Goal: Task Accomplishment & Management: Contribute content

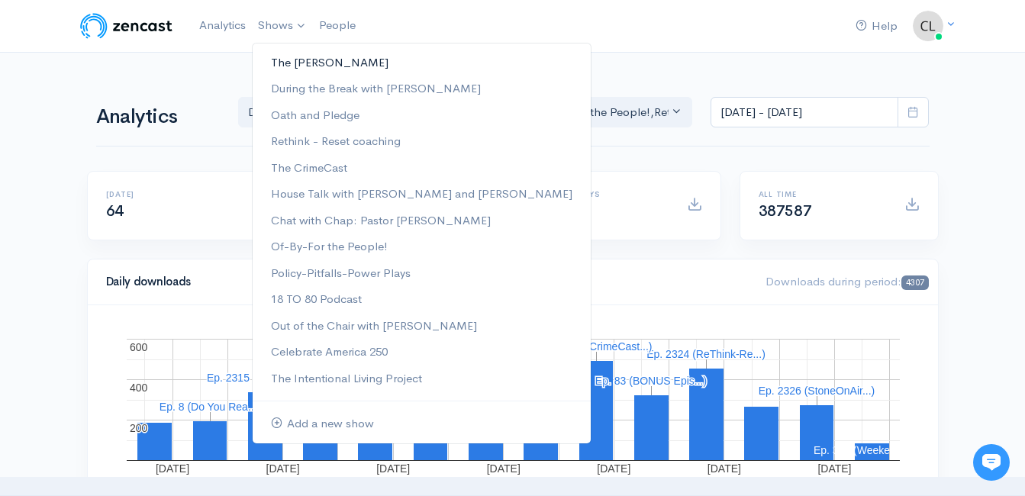
click at [274, 62] on link "The [PERSON_NAME]" at bounding box center [422, 63] width 338 height 27
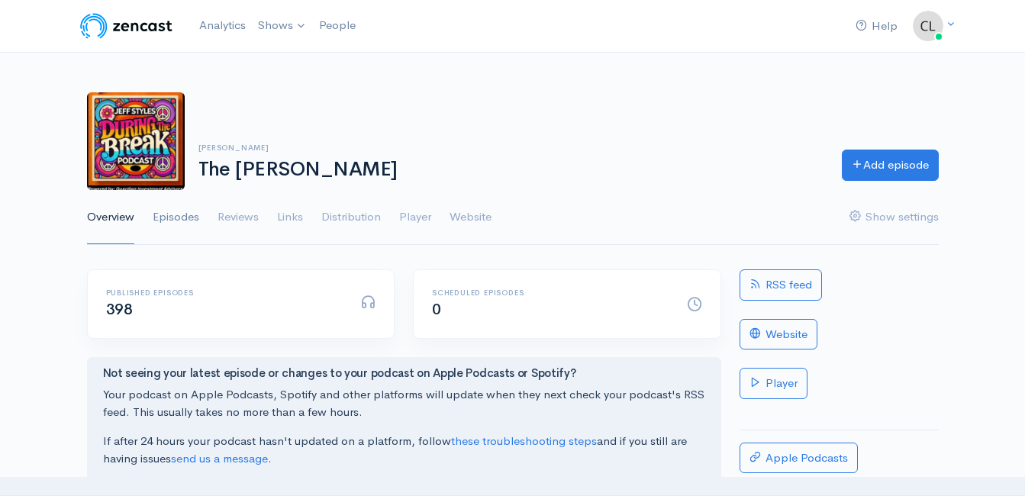
click at [176, 222] on link "Episodes" at bounding box center [176, 217] width 47 height 55
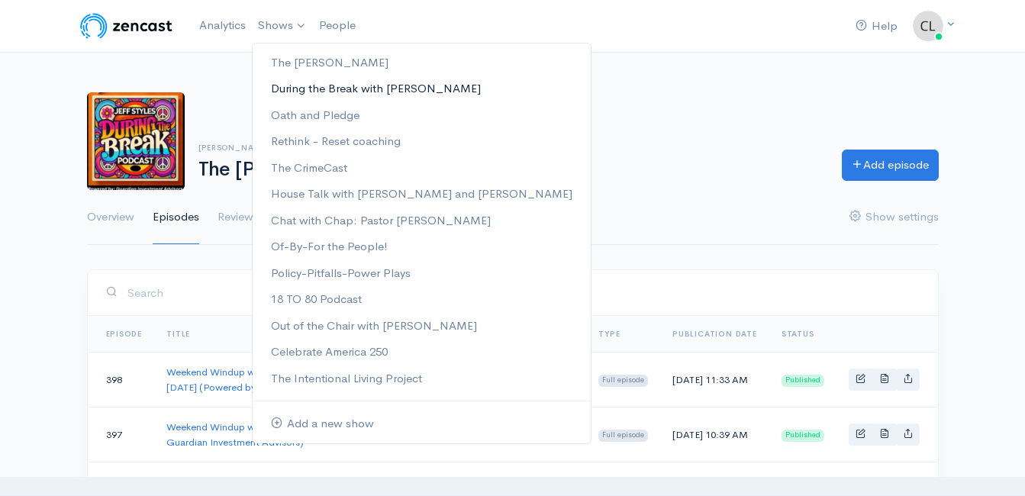
click at [303, 80] on link "During the Break with [PERSON_NAME]" at bounding box center [422, 89] width 338 height 27
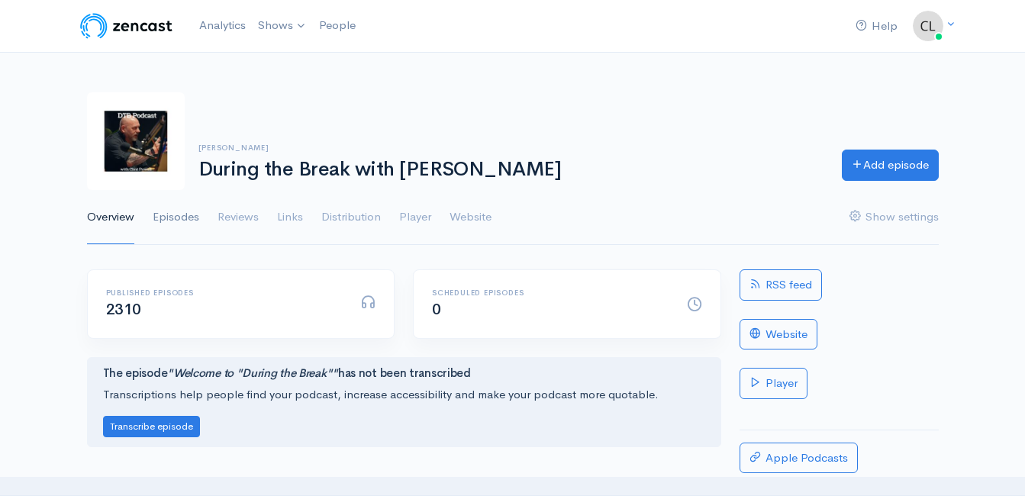
click at [181, 225] on link "Episodes" at bounding box center [176, 217] width 47 height 55
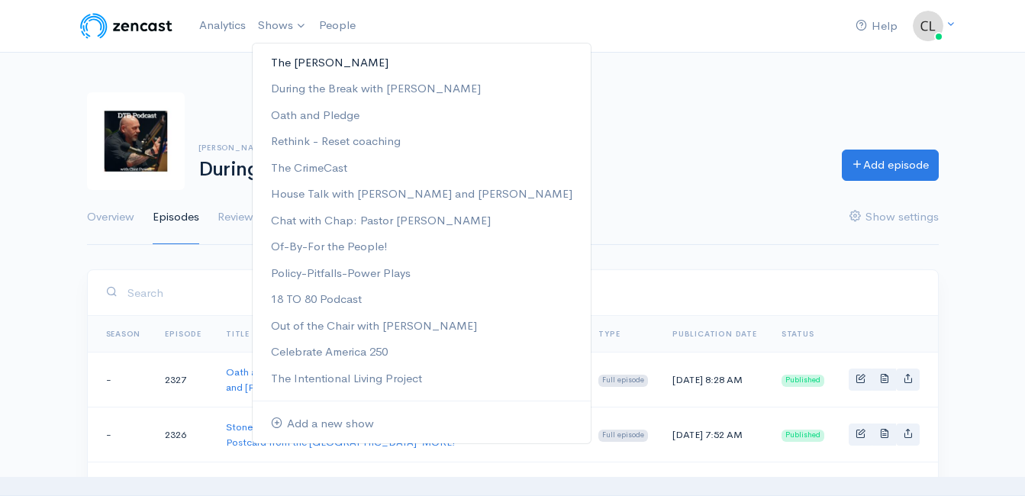
click at [278, 58] on link "The [PERSON_NAME]" at bounding box center [422, 63] width 338 height 27
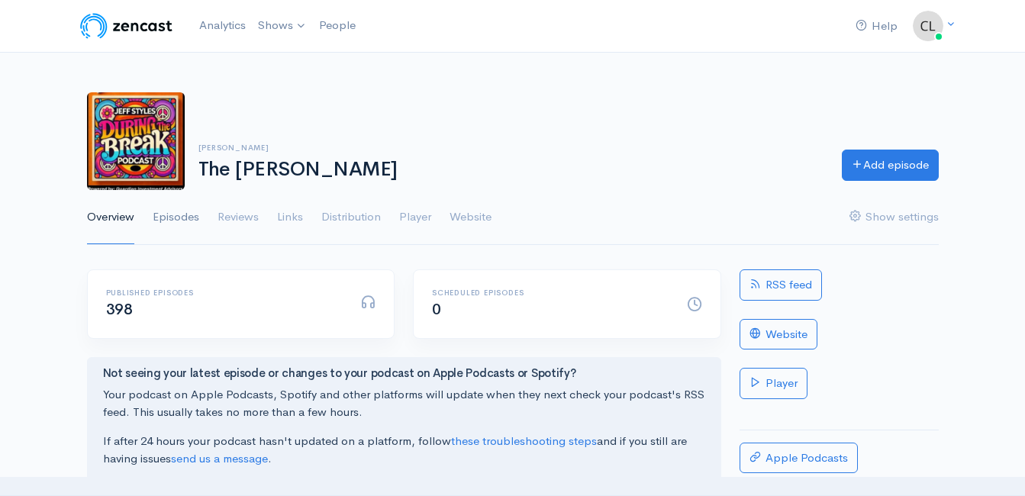
click at [187, 212] on link "Episodes" at bounding box center [176, 217] width 47 height 55
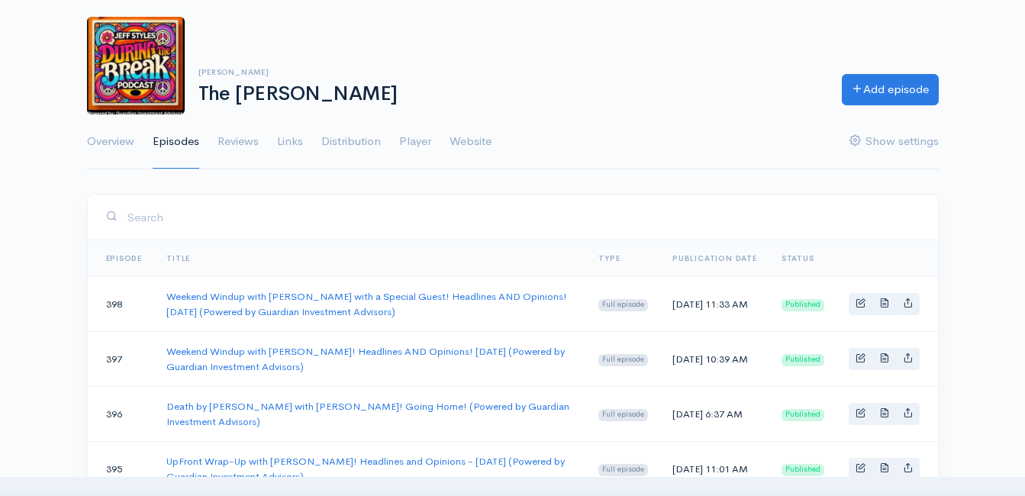
scroll to position [76, 0]
click at [270, 295] on link "Weekend Windup with Jeff Styles with a Special Guest! Headlines AND Opinions! 9…" at bounding box center [366, 303] width 401 height 28
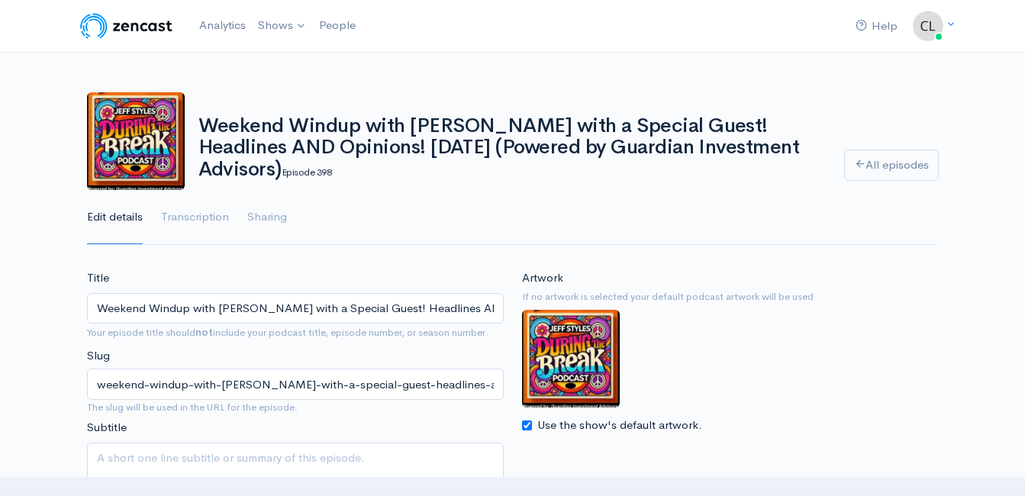
click at [332, 314] on input "Weekend Windup with Jeff Styles with a Special Guest! Headlines AND Opinions! 9…" at bounding box center [295, 308] width 417 height 31
click at [331, 314] on input "Weekend Windup with Jeff Styles with a Special Guest! Headlines AND Opinions! 9…" at bounding box center [295, 308] width 417 height 31
click at [329, 308] on input "Weekend Windup with Jeff Styles with a Special Guest! Headlines AND Opinions! 9…" at bounding box center [295, 308] width 417 height 31
click at [328, 308] on input "Weekend Windup with Jeff Styles with a Special Guest! Headlines AND Opinions! 9…" at bounding box center [295, 308] width 417 height 31
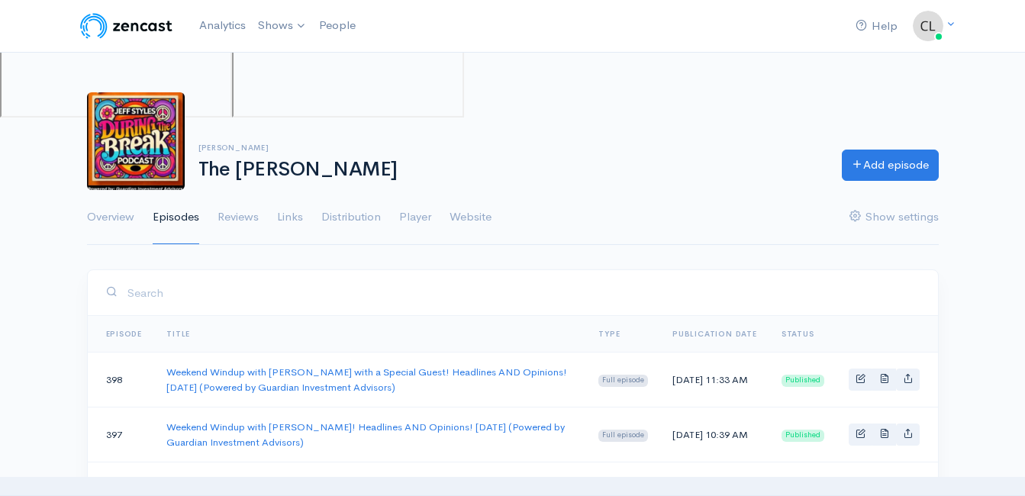
scroll to position [76, 0]
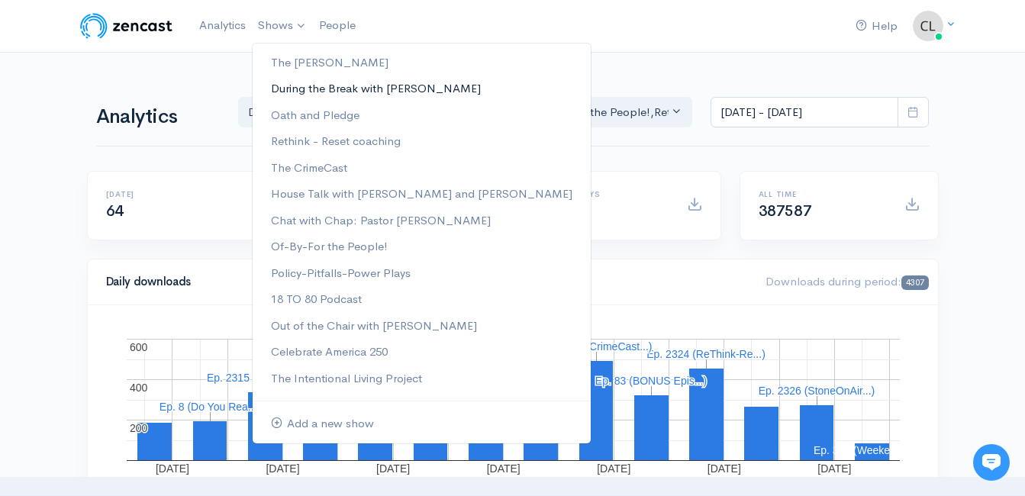
click at [293, 89] on link "During the Break with [PERSON_NAME]" at bounding box center [422, 89] width 338 height 27
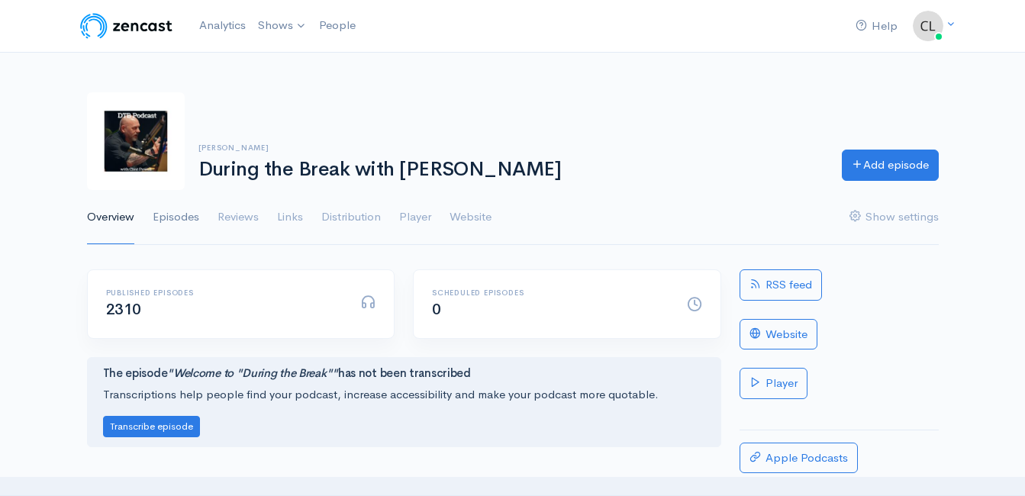
click at [165, 221] on link "Episodes" at bounding box center [176, 217] width 47 height 55
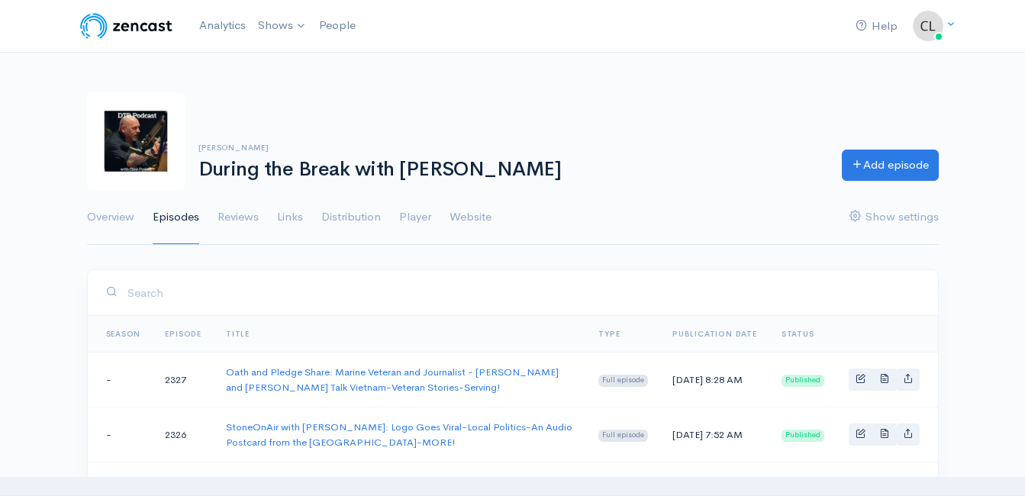
click at [907, 148] on div "Clint Powell During the Break with Clint Powell Add episode" at bounding box center [513, 141] width 870 height 98
click at [907, 157] on link "Add episode" at bounding box center [890, 162] width 97 height 31
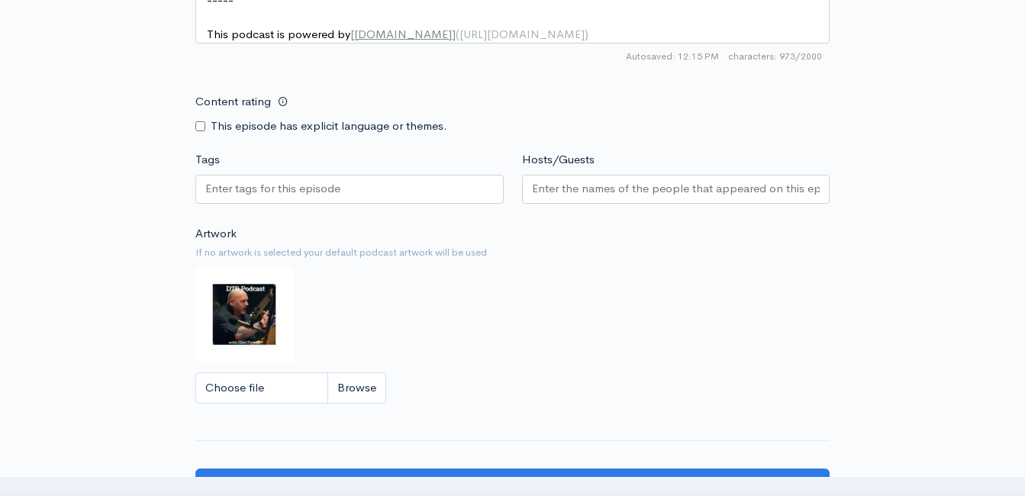
scroll to position [1231, 0]
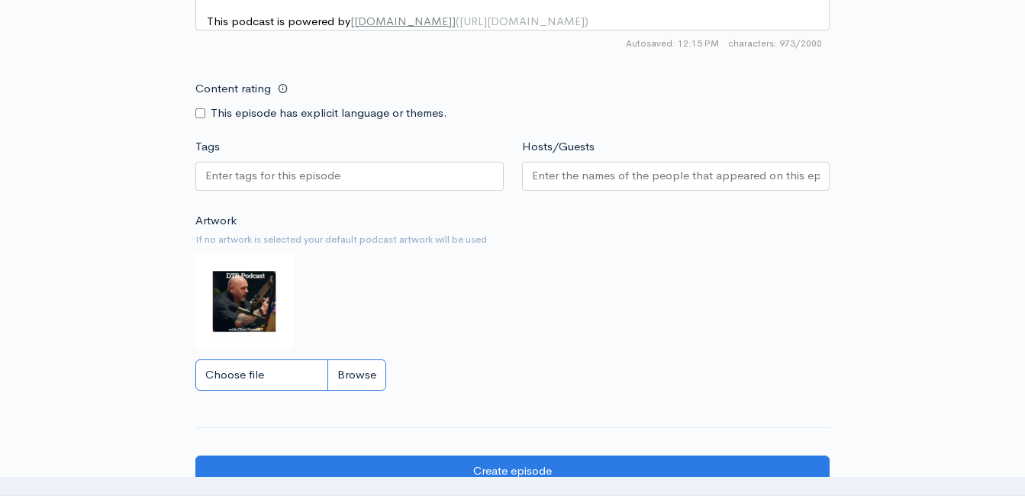
click at [360, 389] on input "Choose file" at bounding box center [290, 374] width 191 height 31
type input "C:\fakepath\450591796_1013938890741267_212763636491488363_n.jpg"
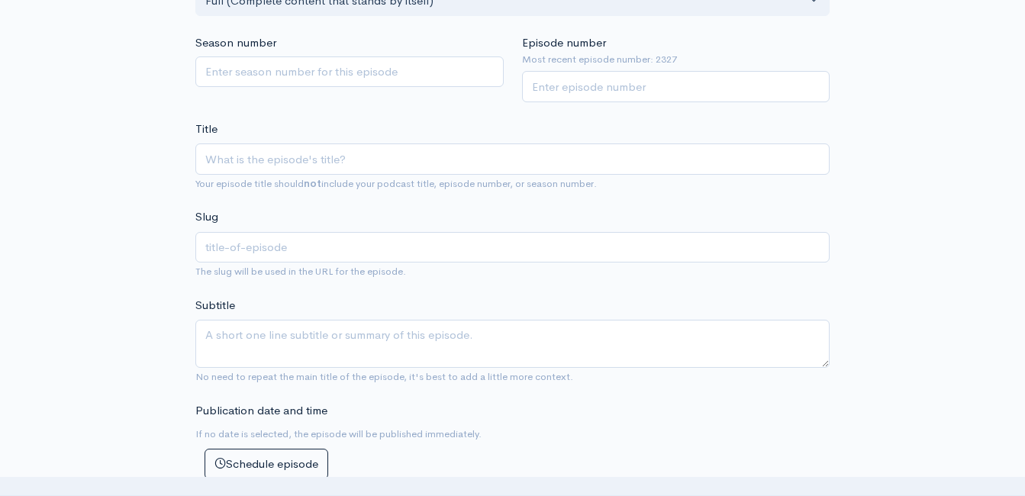
scroll to position [315, 0]
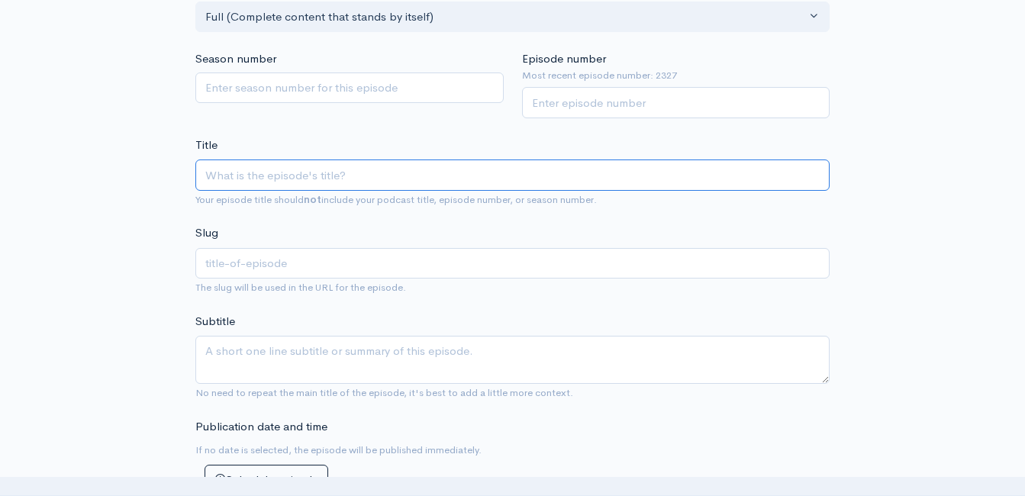
paste input "Weekend Windup with Jeff Styles with a Special Guest! Headlines AND Opinions! 9…"
type input "Weekend Windup with Jeff Styles with a Special Guest! Headlines AND Opinions! 9…"
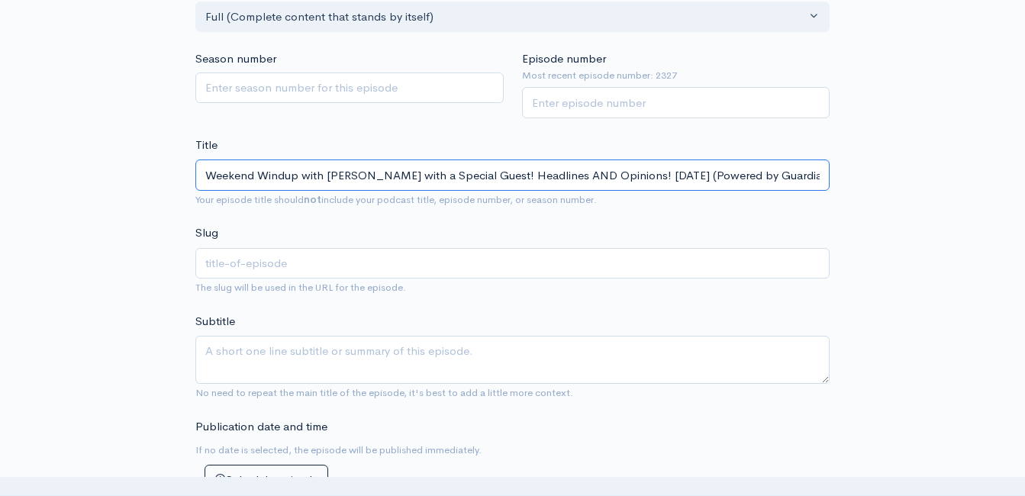
scroll to position [0, 77]
click at [304, 171] on input "Weekend Windup with Jeff Styles with a Special Guest! Headlines AND Opinions! 9…" at bounding box center [512, 174] width 634 height 31
type input "weekend-windup-with-jeff-styles-with-a-special-guest-headlines-and-opinions-952…"
type input "Weekend Windup with Jeff Styles anwith a Special Guest! Headlines AND Opinions!…"
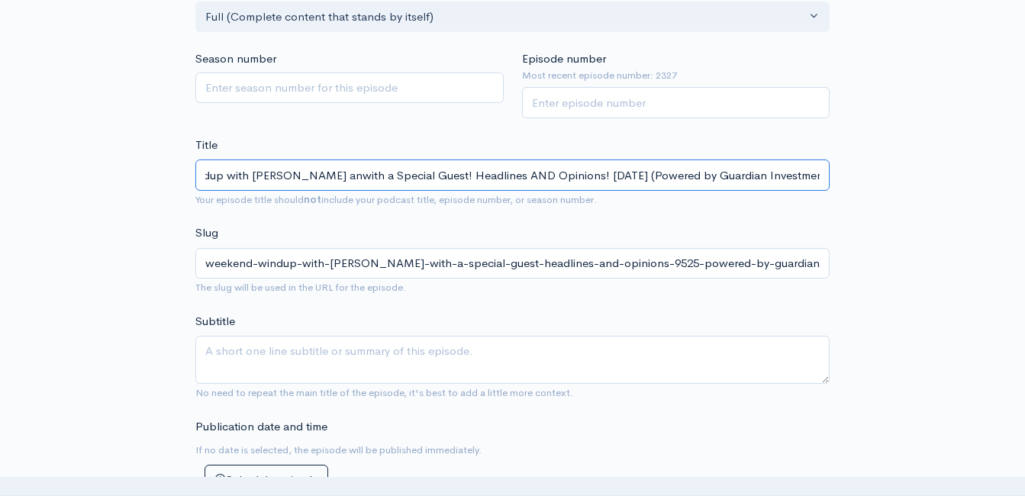
type input "weekend-windup-with-jeff-styles-anwith-a-special-guest-headlines-and-opinions-9…"
type input "Weekend Windup with Jeff Styles andwith a Special Guest! Headlines AND Opinions…"
type input "weekend-windup-with-jeff-styles-andwith-a-special-guest-headlines-and-opinions-…"
type input "Weekend Windup with Jeff Styles and with a Special Guest! Headlines AND Opinion…"
type input "weekend-windup-with-jeff-styles-and-with-a-special-guest-headlines-and-opinions…"
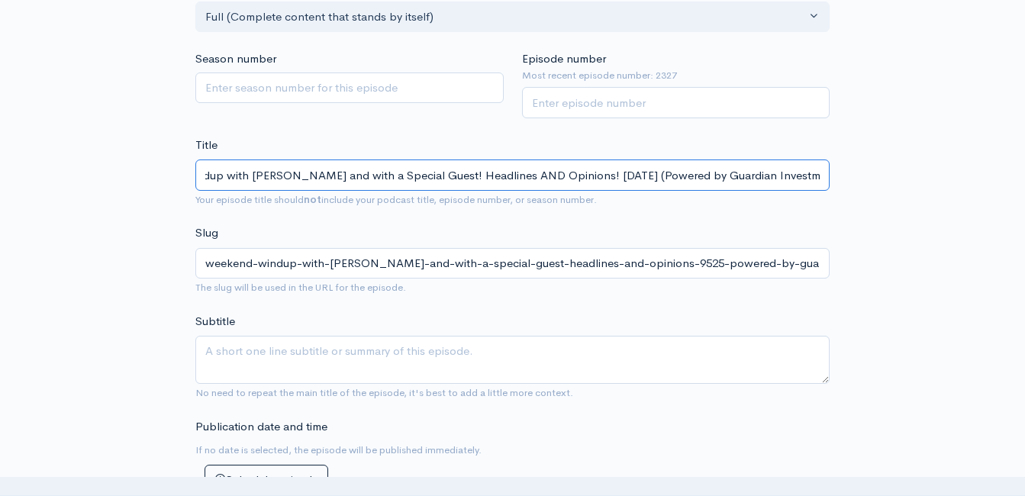
type input "Weekend Windup with Jeff Styles and Cwith a Special Guest! Headlines AND Opinio…"
type input "weekend-windup-with-jeff-styles-and-cwith-a-special-guest-headlines-and-opinion…"
type input "Weekend Windup with Jeff Styles and Cliwith a Special Guest! Headlines AND Opin…"
type input "weekend-windup-with-jeff-styles-and-cliwith-a-special-guest-headlines-and-opini…"
type input "Weekend Windup with Jeff Styles and Clinwith a Special Guest! Headlines AND Opi…"
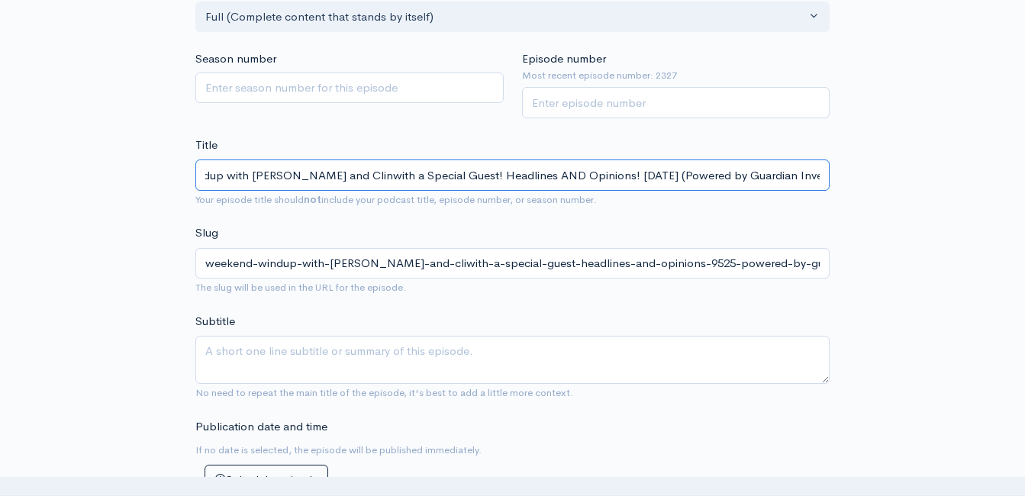
type input "weekend-windup-with-jeff-styles-and-clinwith-a-special-guest-headlines-and-opin…"
type input "Weekend Windup with Jeff Styles and Clintwith a Special Guest! Headlines AND Op…"
type input "weekend-windup-with-jeff-styles-and-clintwith-a-special-guest-headlines-and-opi…"
type input "Weekend Windup with Jeff Styles and Clint with a Special Guest! Headlines AND O…"
type input "weekend-windup-with-jeff-styles-and-clint-with-a-special-guest-headlines-and-op…"
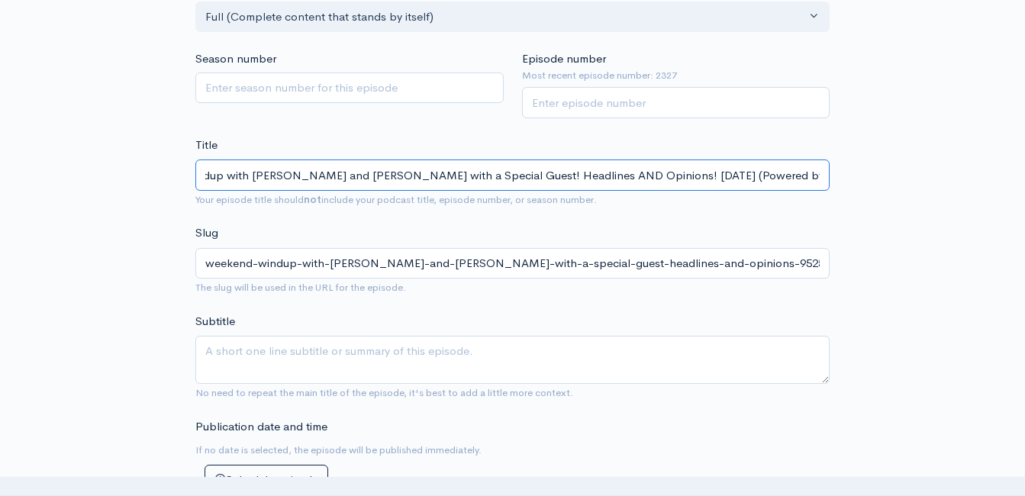
type input "Weekend Windup with Jeff Styles and Clint with aSpecial Guest! Headlines AND Op…"
type input "weekend-windup-with-jeff-styles-and-clint-with-aspecial-guest-headlines-and-opi…"
type input "Weekend Windup with Jeff Styles and Clint with Special Guest! Headlines AND Opi…"
type input "weekend-windup-with-jeff-styles-and-clint-with-special-guest-headlines-and-opin…"
type input "Weekend Windup with Jeff Styles and Clint withSpecial Guest! Headlines AND Opin…"
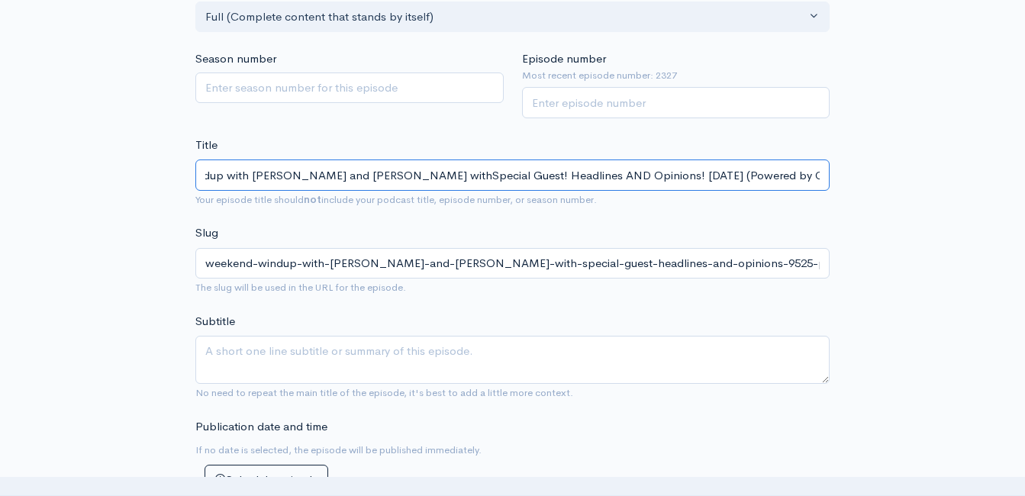
type input "weekend-windup-with-jeff-styles-and-clint-withspecial-guest-headlines-and-opini…"
type input "Weekend Windup with Jeff Styles and Clint witSpecial Guest! Headlines AND Opini…"
type input "weekend-windup-with-jeff-styles-and-clint-witspecial-guest-headlines-and-opinio…"
type input "Weekend Windup with Jeff Styles and Clint wiSpecial Guest! Headlines AND Opinio…"
type input "weekend-windup-with-jeff-styles-and-clint-wispecial-guest-headlines-and-opinion…"
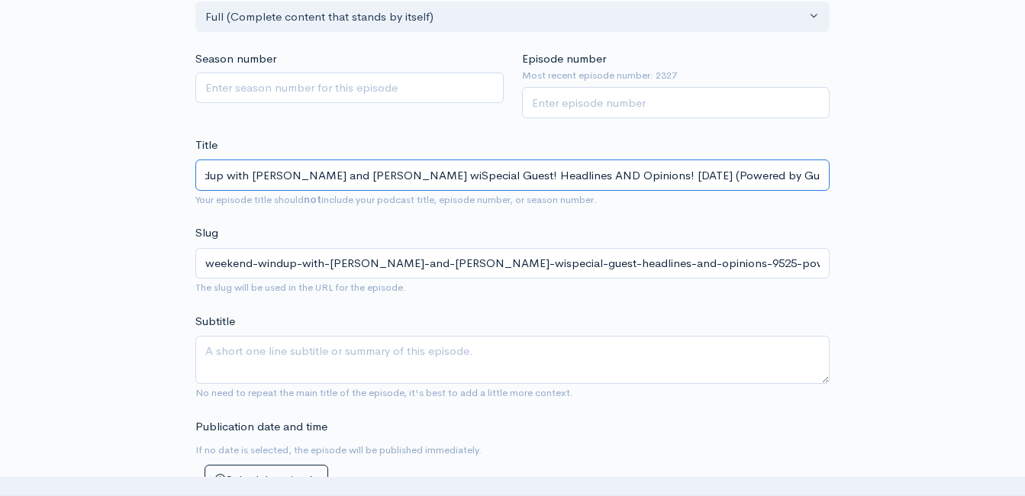
type input "Weekend Windup with Jeff Styles and Clint wSpecial Guest! Headlines AND Opinion…"
type input "weekend-windup-with-jeff-styles-and-clint-wspecial-guest-headlines-and-opinions…"
type input "Weekend Windup with Jeff Styles and Clint Special Guest! Headlines AND Opinions…"
type input "weekend-windup-with-jeff-styles-and-clint-special-guest-headlines-and-opinions-…"
type input "Weekend Windup with Jeff Styles and Clint ASpecial Guest! Headlines AND Opinion…"
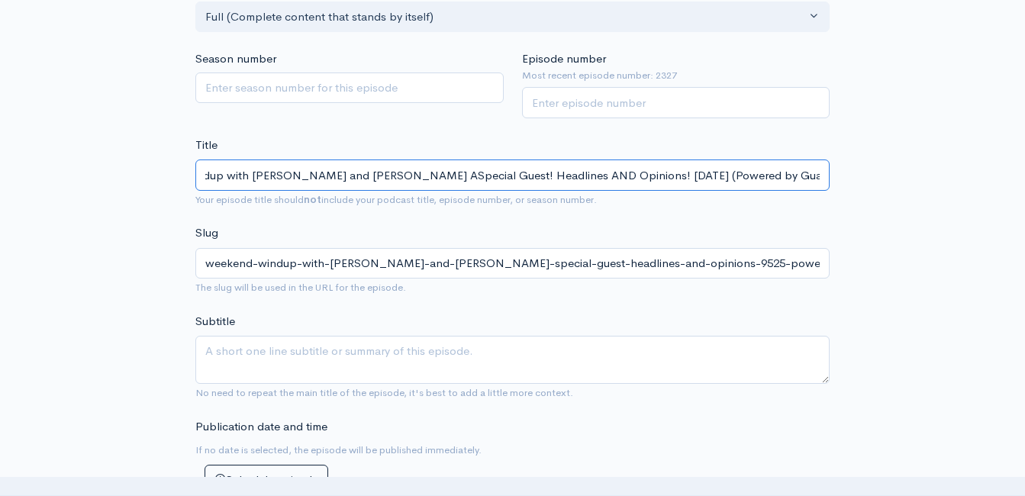
type input "weekend-windup-with-jeff-styles-and-clint-aspecial-guest-headlines-and-opinions…"
type input "Weekend Windup with Jeff Styles and Clint ANDSpecial Guest! Headlines AND Opini…"
type input "weekend-windup-with-jeff-styles-and-clint-andspecial-guest-headlines-and-opinio…"
type input "Weekend Windup with Jeff Styles and Clint AND Special Guest! Headlines AND Opin…"
type input "weekend-windup-with-jeff-styles-and-clint-and-special-guest-headlines-and-opini…"
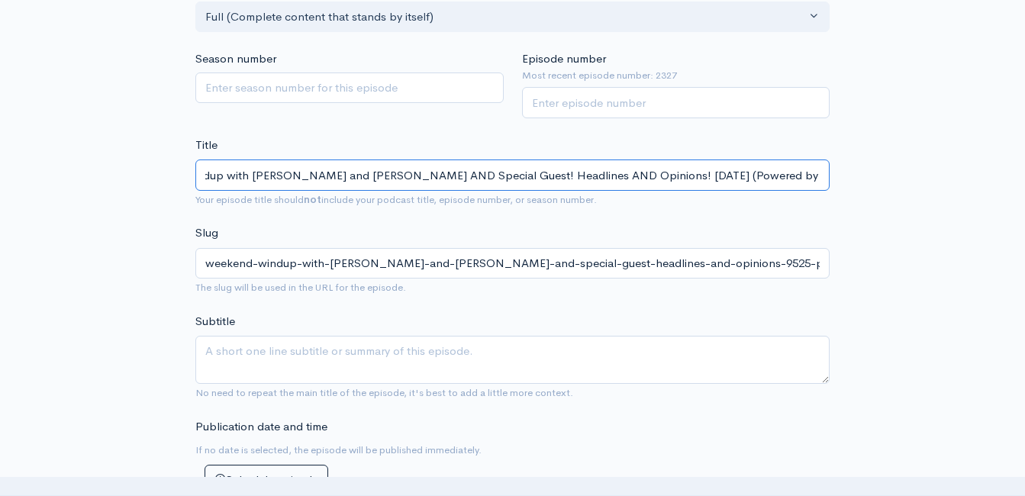
click at [455, 176] on input "Weekend Windup with Jeff Styles and Clint AND Special Guest! Headlines AND Opin…" at bounding box center [512, 174] width 634 height 31
type input "Weekend Windup with Jeff Styles and Clint AND Special Guest C! Headlines AND Op…"
type input "weekend-windup-with-jeff-styles-and-clint-and-special-guest-c-headlines-and-opi…"
type input "Weekend Windup with Jeff Styles and Clint AND Special Guest Ch! Headlines AND O…"
type input "weekend-windup-with-jeff-styles-and-clint-and-special-guest-ch-headlines-and-op…"
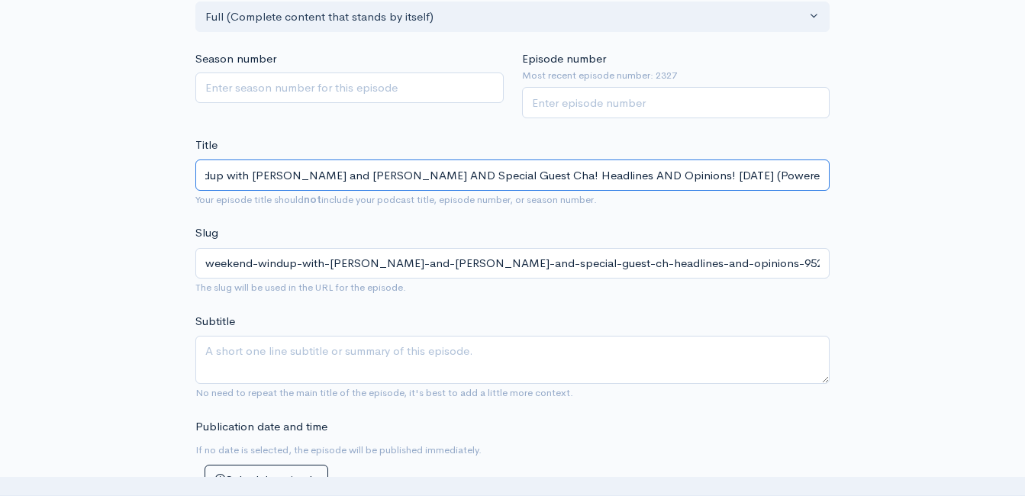
type input "Weekend Windup with Jeff Styles and Clint AND Special Guest Chas! Headlines AND…"
type input "weekend-windup-with-jeff-styles-and-clint-and-special-guest-chas-headlines-and-…"
type input "Weekend Windup with Jeff Styles and Clint AND Special Guest Chas S! Headlines A…"
type input "weekend-windup-with-jeff-styles-and-clint-and-special-guest-chas-s-headlines-an…"
type input "Weekend Windup with Jeff Styles and Clint AND Special Guest Chas Sn! Headlines …"
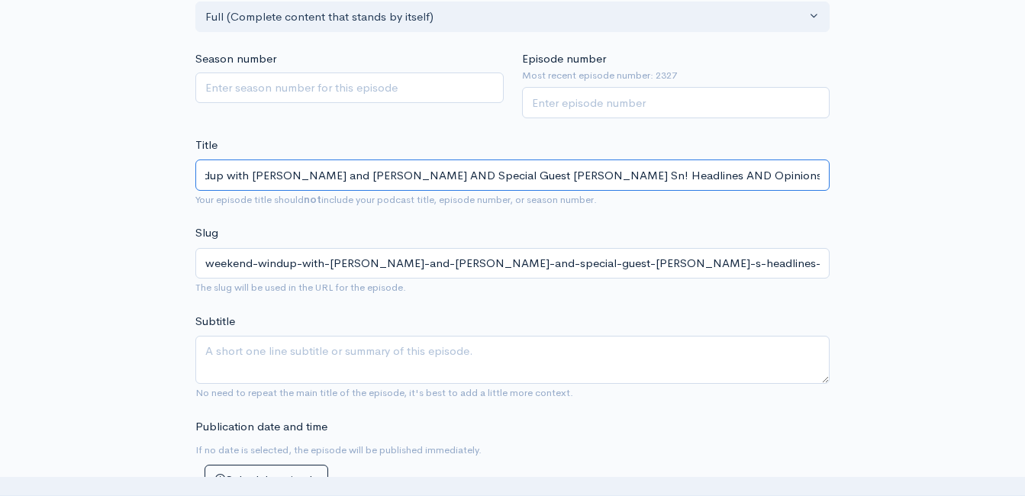
type input "weekend-windup-with-jeff-styles-and-clint-and-special-guest-chas-sn-headlines-a…"
type input "Weekend Windup with Jeff Styles and Clint AND Special Guest Chas Sno! Headlines…"
type input "weekend-windup-with-jeff-styles-and-clint-and-special-guest-chas-sno-headlines-…"
type input "Weekend Windup with Jeff Styles and Clint AND Special Guest Chas Snow! Headline…"
type input "weekend-windup-with-jeff-styles-and-clint-and-special-guest-chas-snow-headlines…"
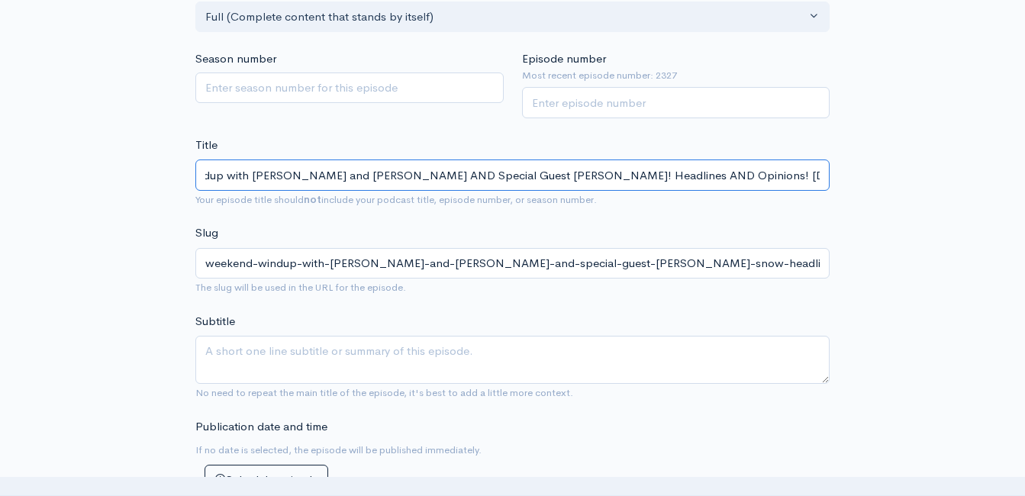
type input "Weekend Windup with Jeff Styles and Clint AND Special Guest Chas Snowd! Headlin…"
type input "weekend-windup-with-jeff-styles-and-clint-and-special-guest-chas-snowd-headline…"
type input "Weekend Windup with Jeff Styles and Clint AND Special Guest Chas Snowde! Headli…"
type input "weekend-windup-with-jeff-styles-and-clint-and-special-guest-chas-snowde-headlin…"
type input "Weekend Windup with Jeff Styles and Clint AND Special Guest Chas Snowden! Headl…"
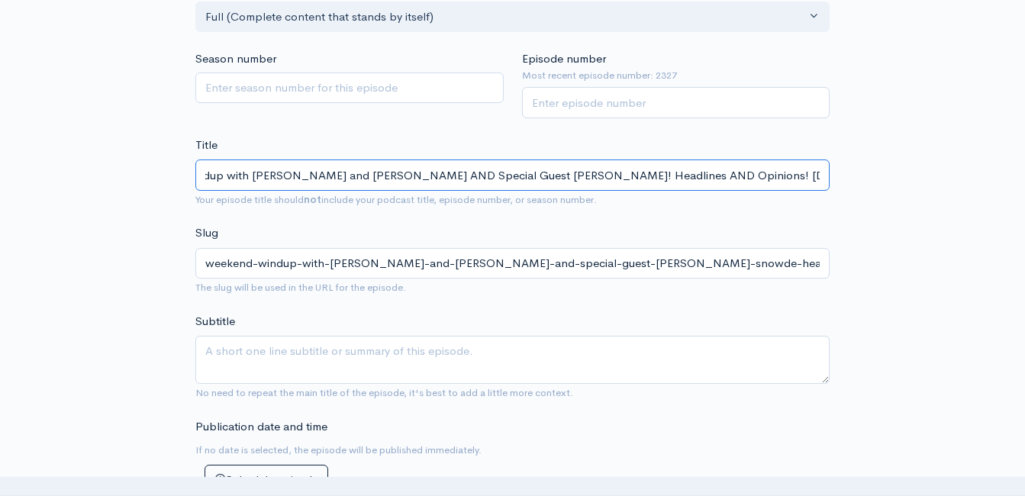
type input "weekend-windup-with-jeff-styles-and-clint-and-special-guest-chas-snowden-headli…"
type input "Weekend Windup with Jeff Styles and Clint AND Special Guest Chas Snowden! Headl…"
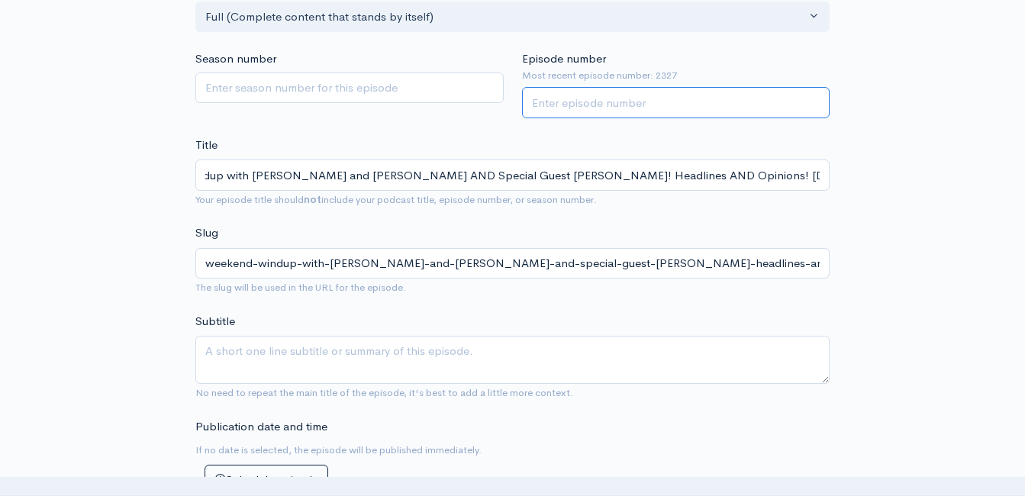
click at [634, 94] on input "Episode number" at bounding box center [676, 102] width 308 height 31
type input "2328"
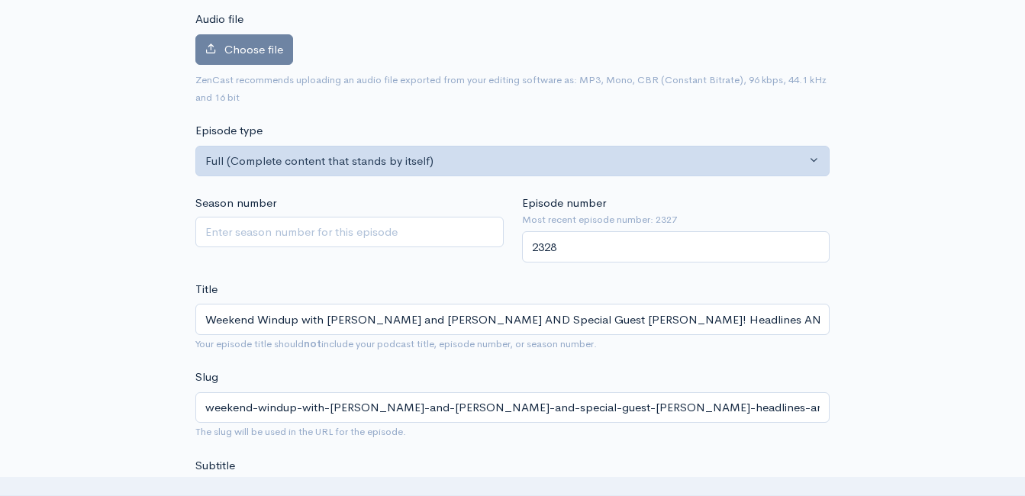
scroll to position [163, 0]
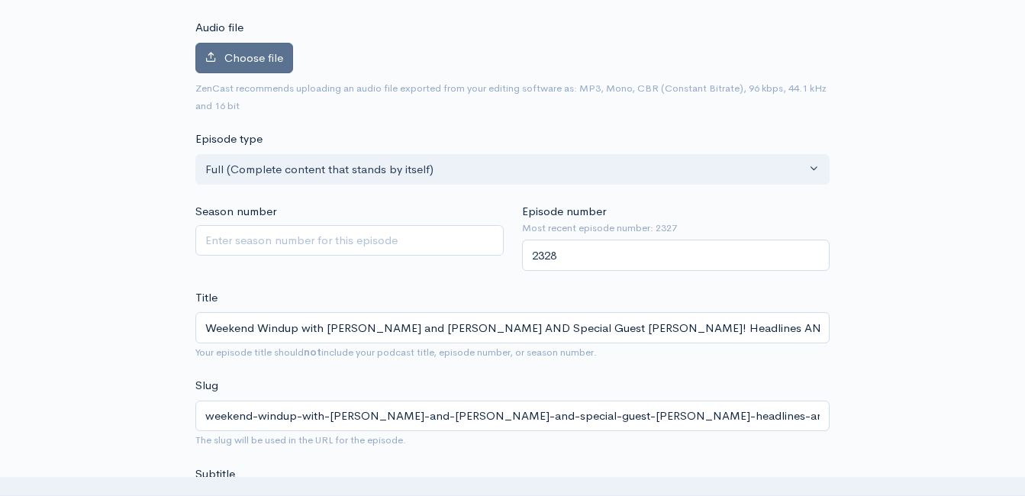
click at [273, 54] on span "Choose file" at bounding box center [253, 57] width 59 height 14
click at [0, 0] on input "Choose file" at bounding box center [0, 0] width 0 height 0
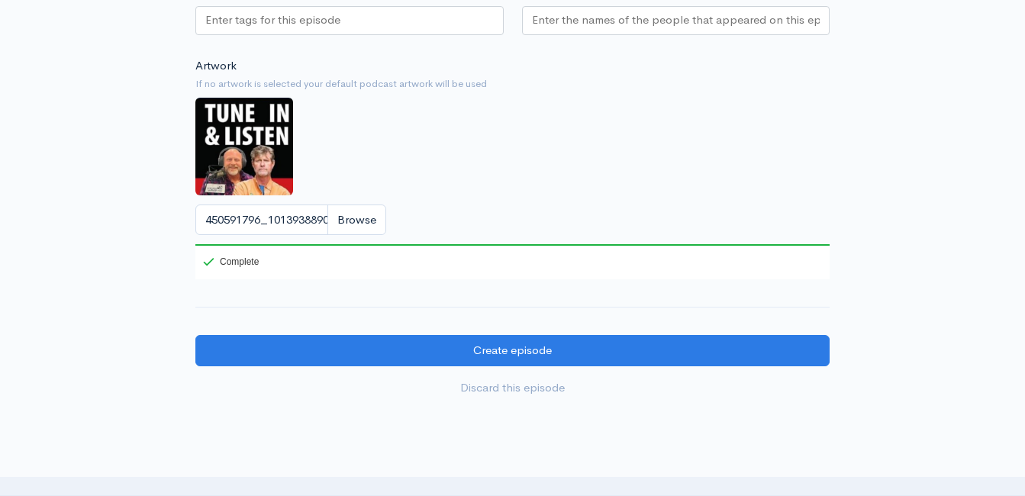
scroll to position [1607, 0]
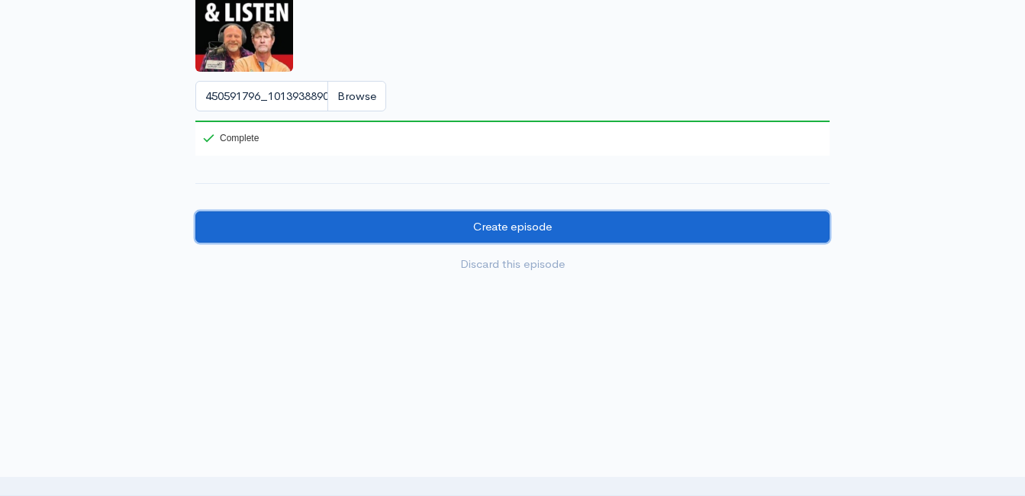
click at [475, 227] on input "Create episode" at bounding box center [512, 226] width 634 height 31
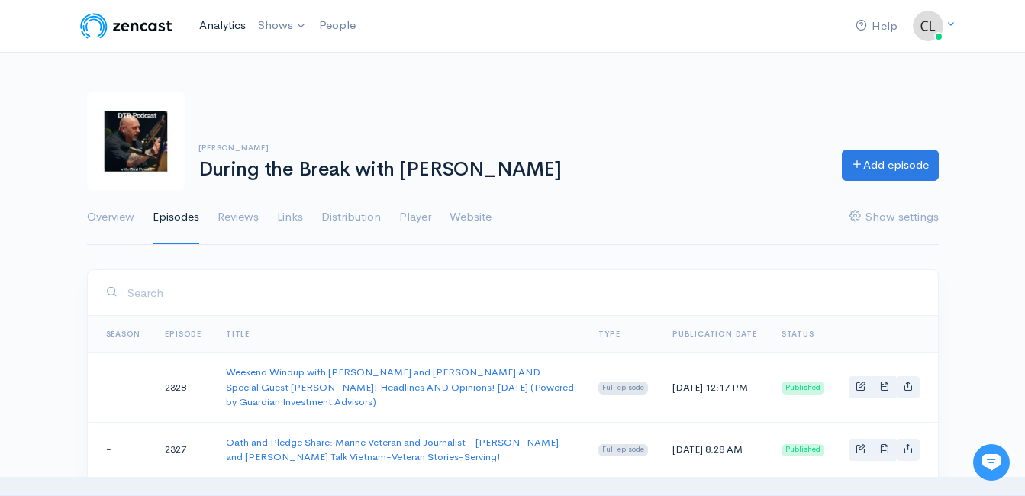
click at [222, 23] on link "Analytics" at bounding box center [222, 25] width 59 height 33
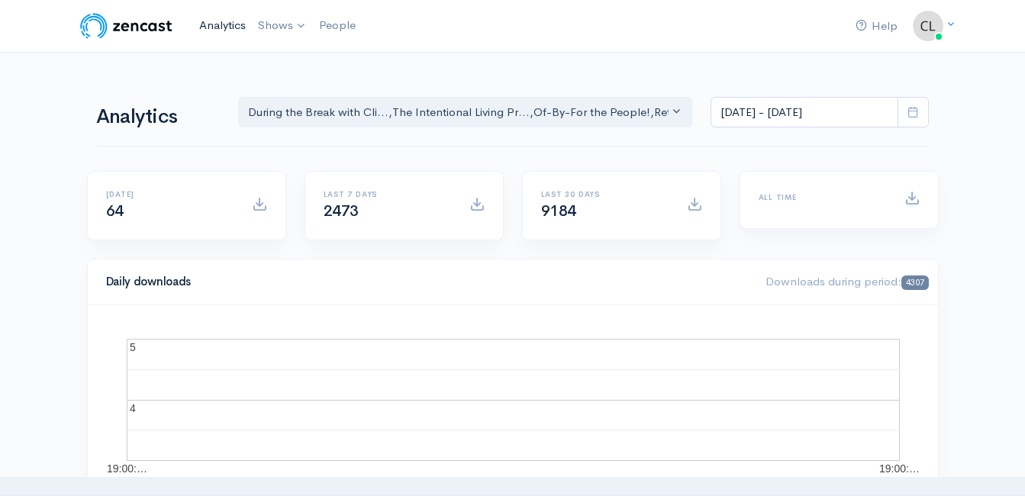
click at [217, 28] on link "Analytics" at bounding box center [222, 25] width 59 height 33
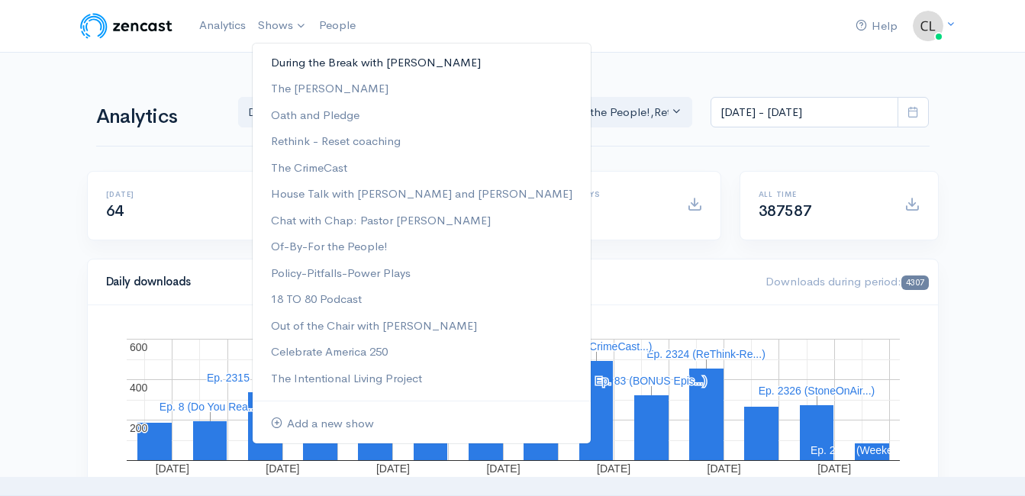
click at [287, 63] on link "During the Break with [PERSON_NAME]" at bounding box center [422, 63] width 338 height 27
click at [284, 62] on link "During the Break with [PERSON_NAME]" at bounding box center [422, 63] width 338 height 27
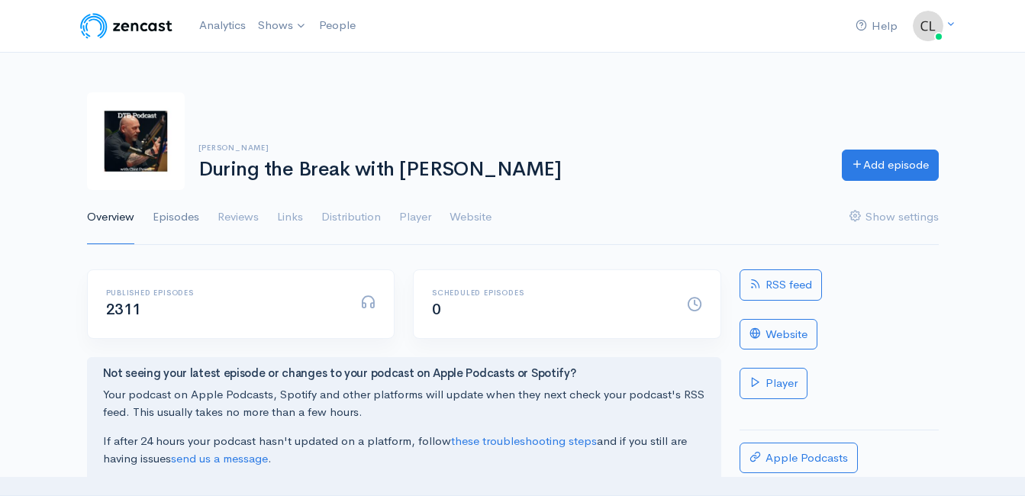
click at [172, 215] on link "Episodes" at bounding box center [176, 217] width 47 height 55
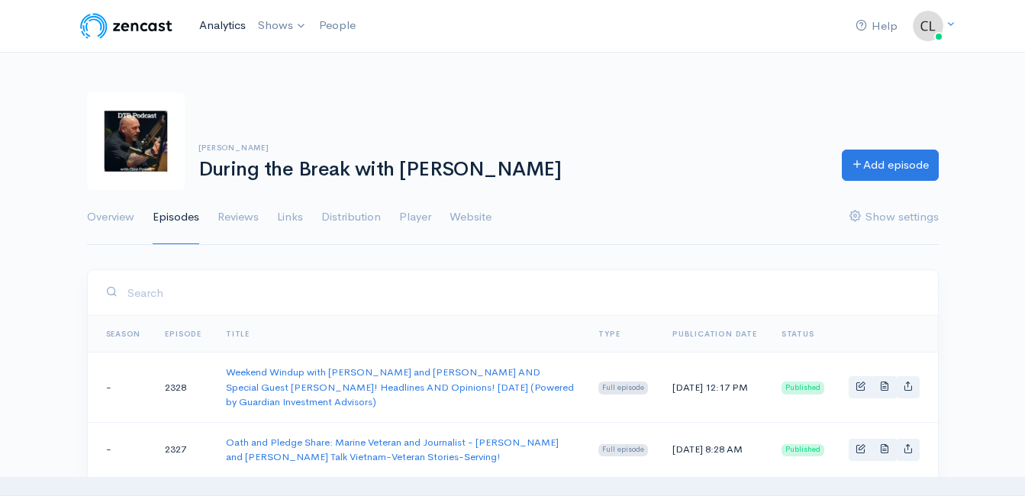
click at [226, 27] on link "Analytics" at bounding box center [222, 25] width 59 height 33
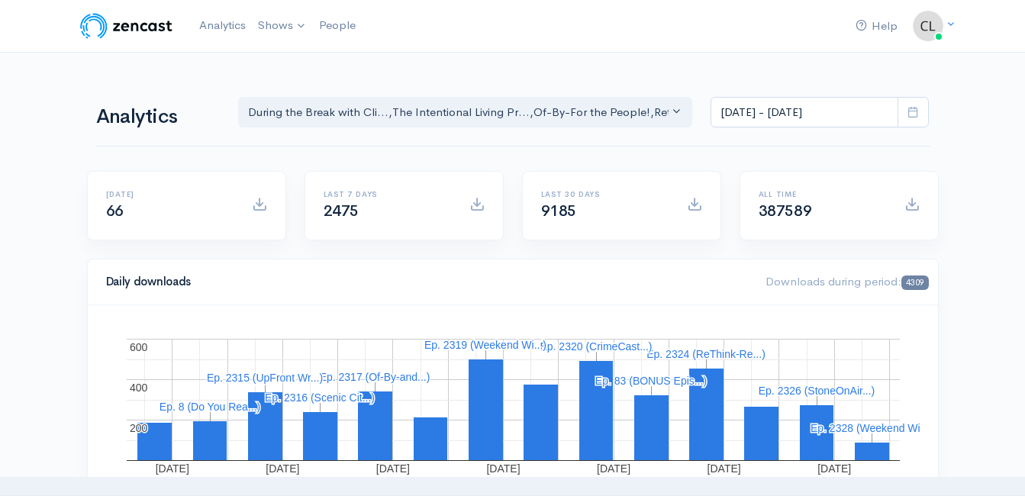
click at [324, 78] on div "Analytics During the Break with Cli... The Intentional Living Pr... Of-By-For t…" at bounding box center [512, 110] width 833 height 73
click at [196, 84] on div "Analytics During the Break with Cli... The Intentional Living Pr... Of-By-For t…" at bounding box center [512, 110] width 833 height 73
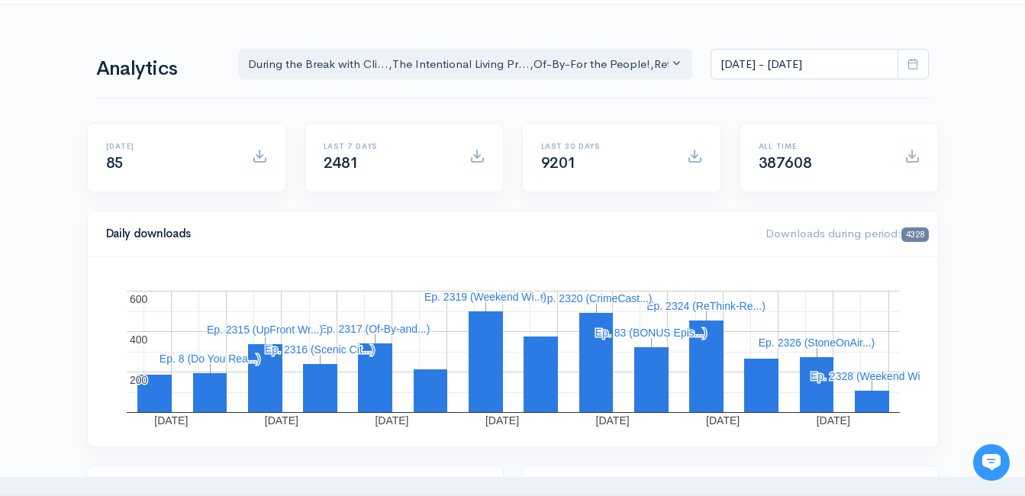
scroll to position [458, 0]
